Goal: Check status

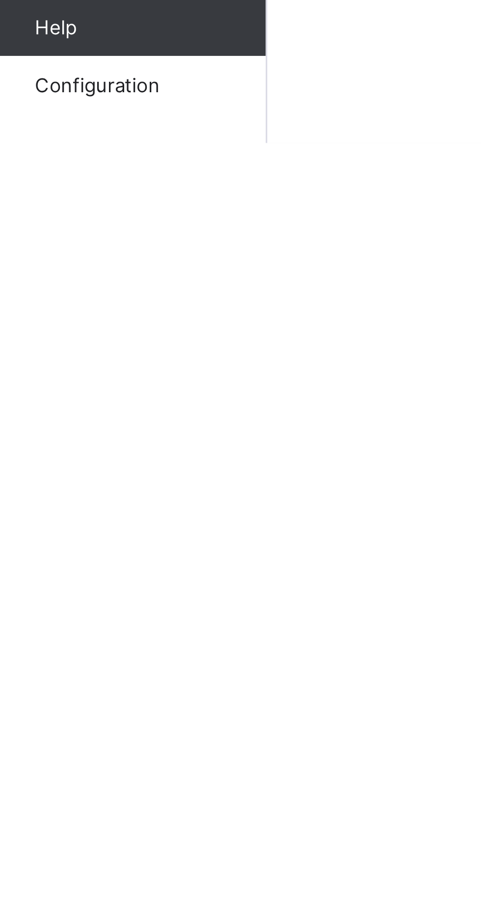
click at [73, 896] on span "Configuration" at bounding box center [78, 892] width 78 height 8
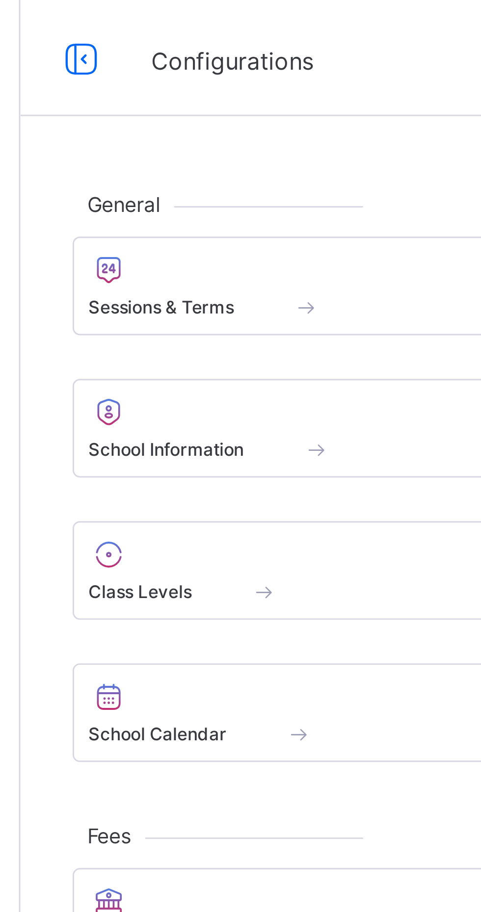
click at [162, 95] on div at bounding box center [234, 91] width 186 height 12
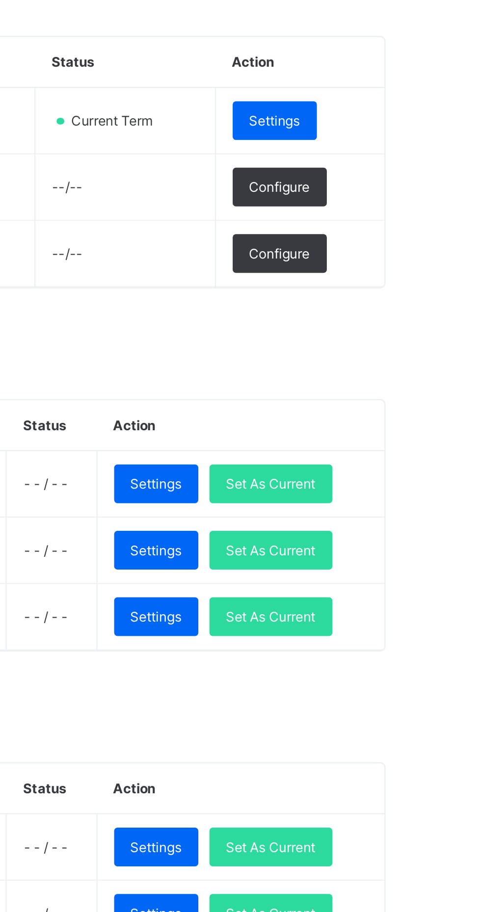
click at [432, 433] on span "Set As Current" at bounding box center [412, 433] width 40 height 7
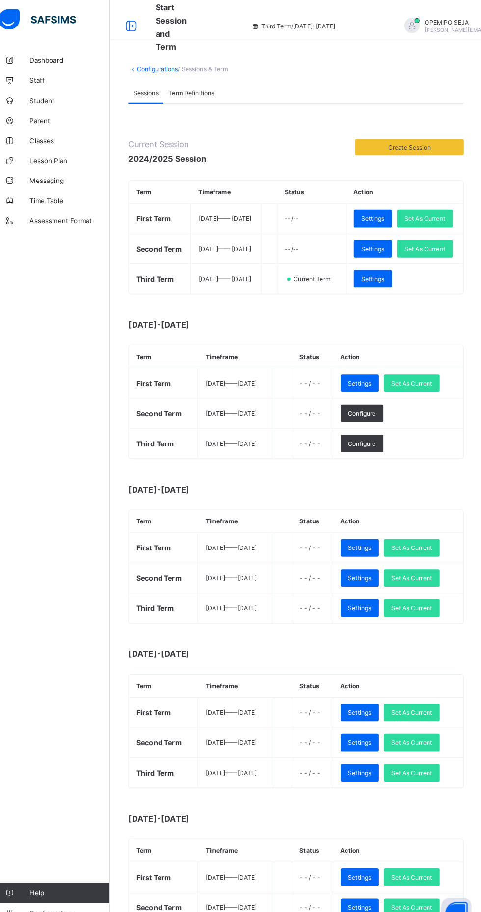
click at [51, 157] on span "Lesson Plan" at bounding box center [78, 157] width 78 height 8
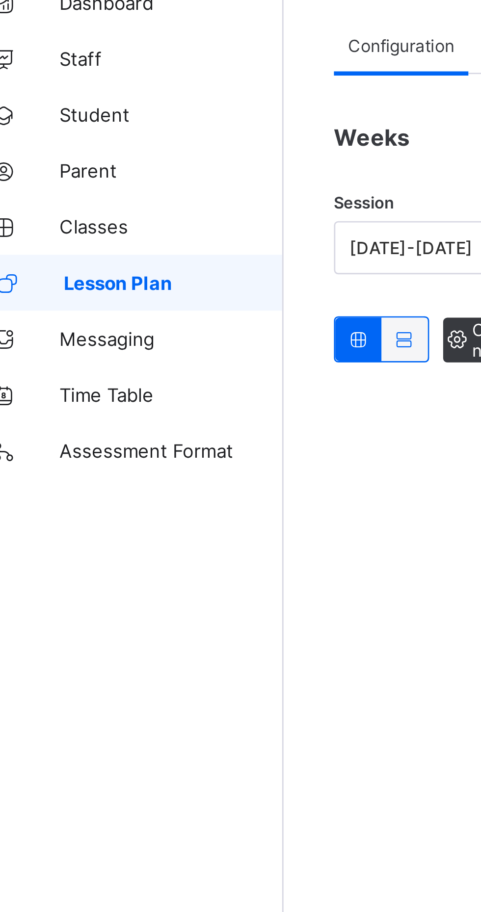
click at [53, 135] on span "Classes" at bounding box center [78, 137] width 78 height 8
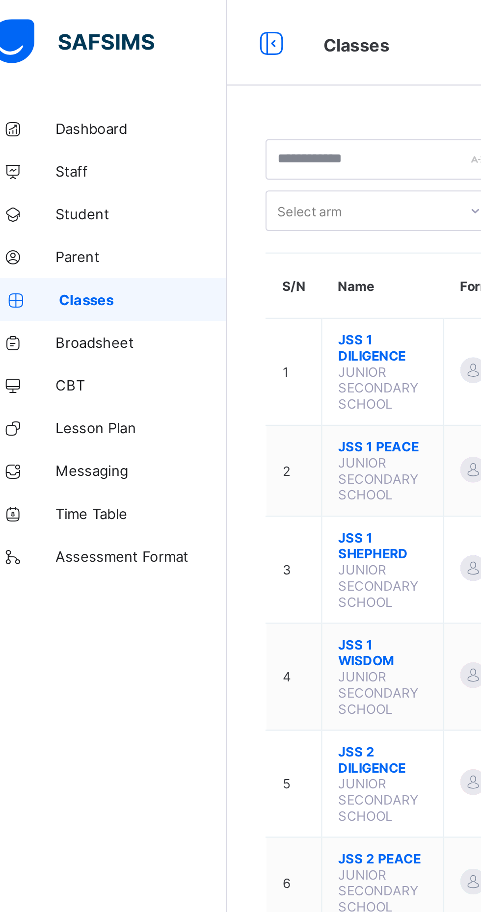
click at [71, 161] on link "Broadsheet" at bounding box center [59, 157] width 118 height 20
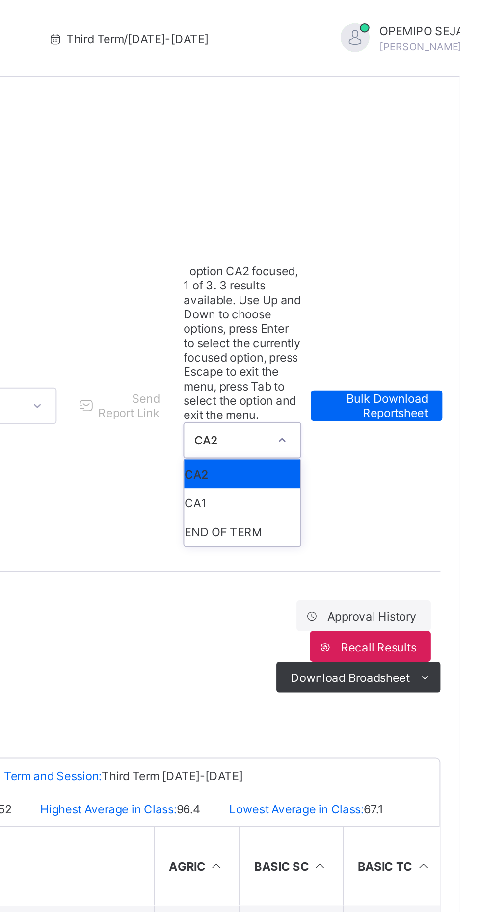
click at [367, 264] on div "END OF TERM" at bounding box center [369, 271] width 59 height 15
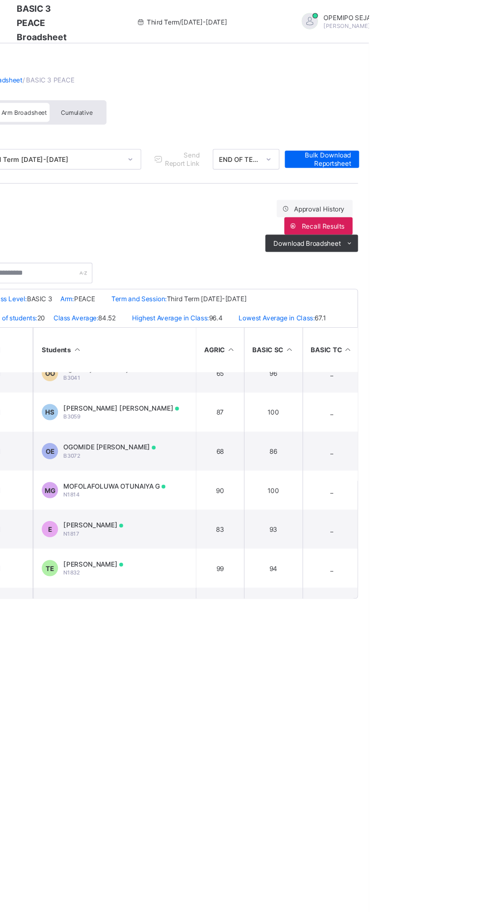
scroll to position [76, 0]
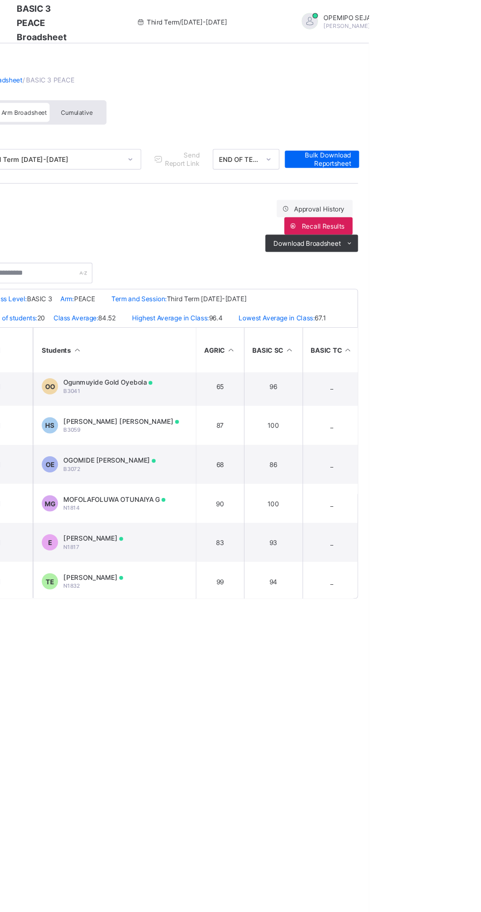
click at [306, 382] on div at bounding box center [307, 381] width 3 height 3
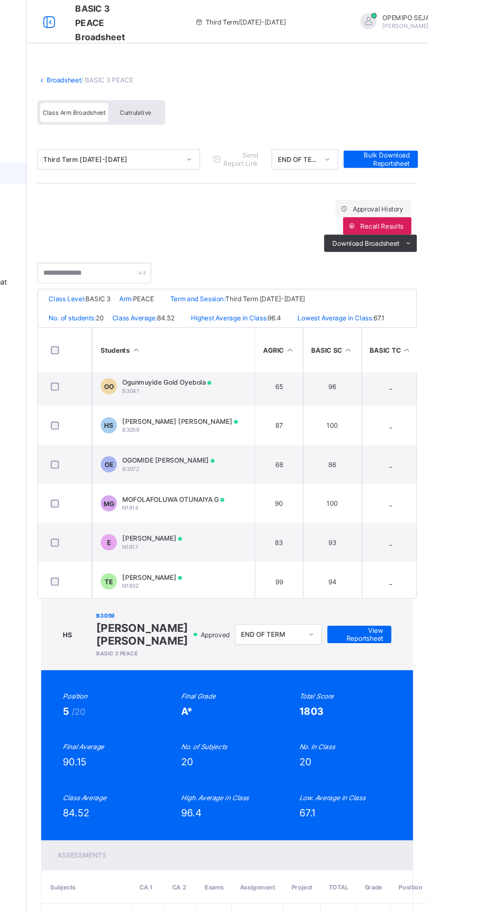
click at [440, 567] on span "View Reportsheet" at bounding box center [418, 574] width 43 height 15
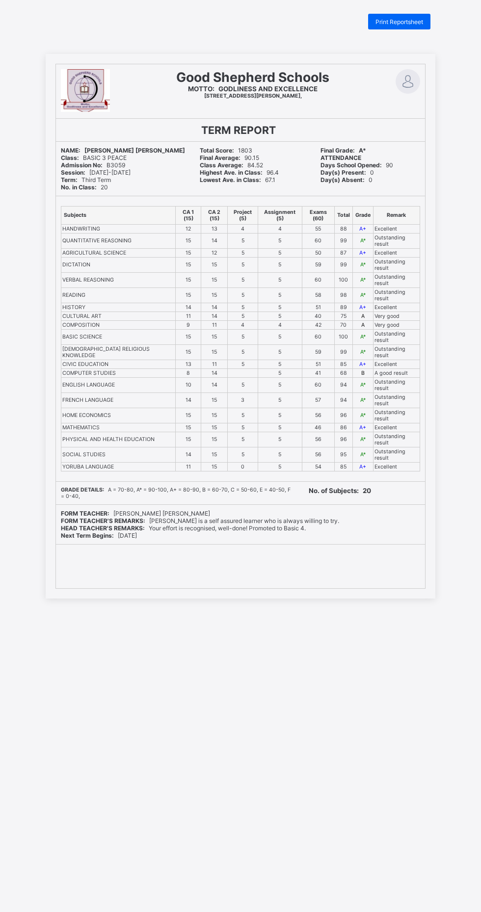
scroll to position [9, 0]
